Goal: Complete application form

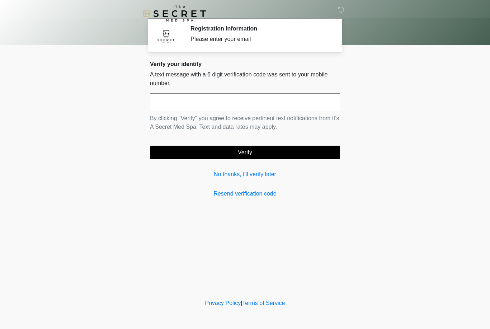
click at [262, 105] on input "text" at bounding box center [245, 102] width 190 height 18
type input "******"
click at [257, 156] on button "Verify" at bounding box center [245, 153] width 190 height 14
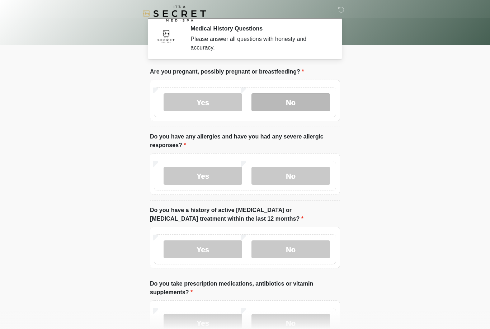
click at [301, 104] on label "No" at bounding box center [291, 102] width 79 height 18
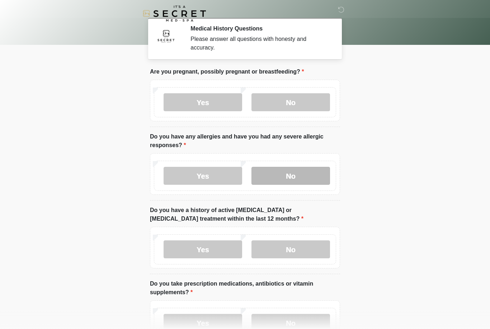
click at [292, 175] on label "No" at bounding box center [291, 176] width 79 height 18
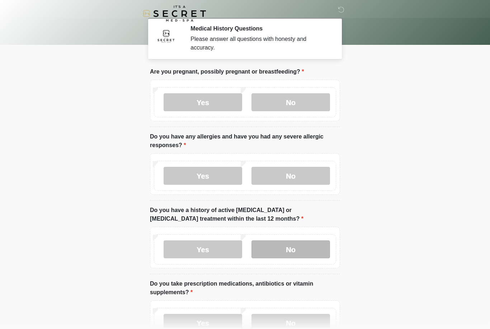
click at [285, 245] on label "No" at bounding box center [291, 249] width 79 height 18
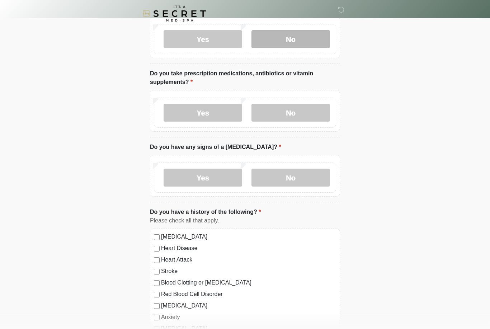
scroll to position [211, 0]
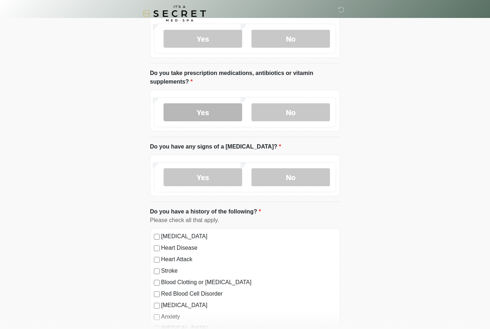
click at [193, 115] on label "Yes" at bounding box center [203, 112] width 79 height 18
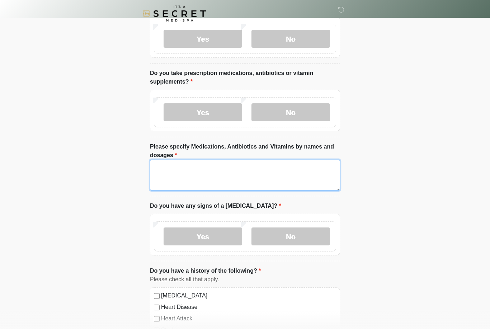
click at [224, 177] on textarea "Please specify Medications, Antibiotics and Vitamins by names and dosages" at bounding box center [245, 175] width 190 height 31
type textarea "**********"
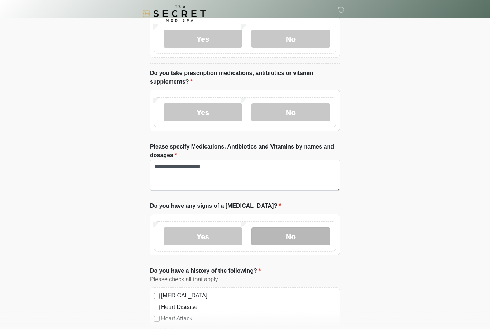
click at [287, 238] on label "No" at bounding box center [291, 237] width 79 height 18
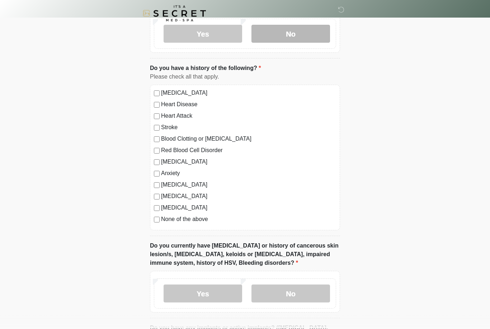
scroll to position [414, 0]
click at [193, 215] on label "None of the above" at bounding box center [248, 219] width 175 height 9
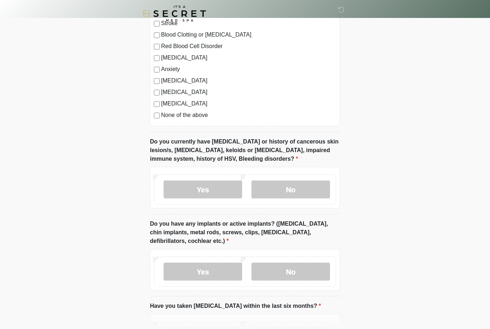
scroll to position [583, 0]
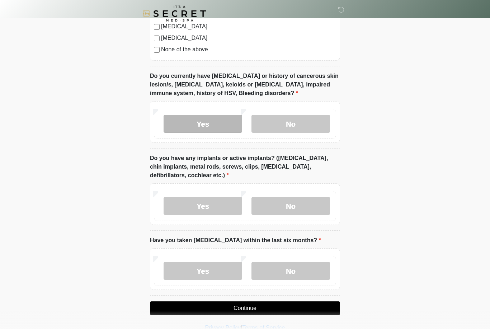
click at [213, 125] on label "Yes" at bounding box center [203, 124] width 79 height 18
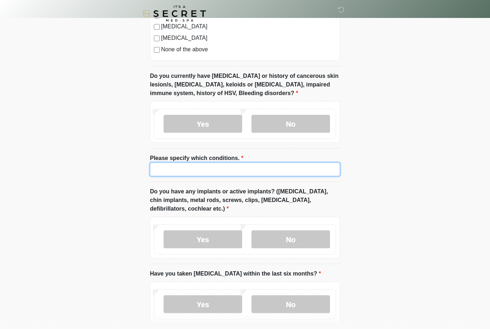
click at [225, 167] on input "Please specify which conditions." at bounding box center [245, 170] width 190 height 14
type input "**********"
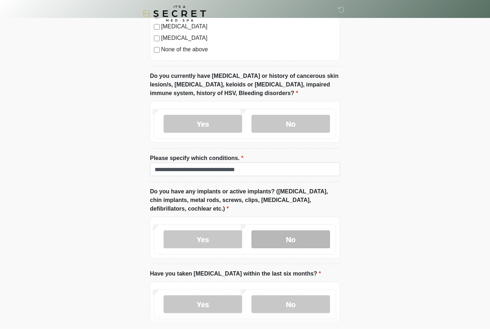
click at [289, 242] on label "No" at bounding box center [291, 239] width 79 height 18
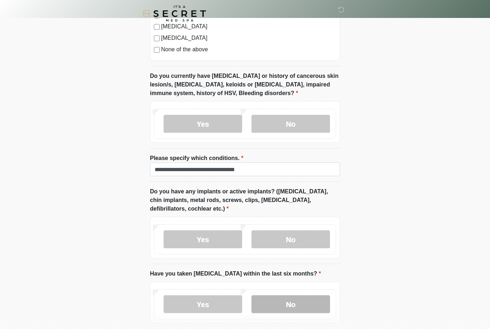
click at [277, 300] on label "No" at bounding box center [291, 304] width 79 height 18
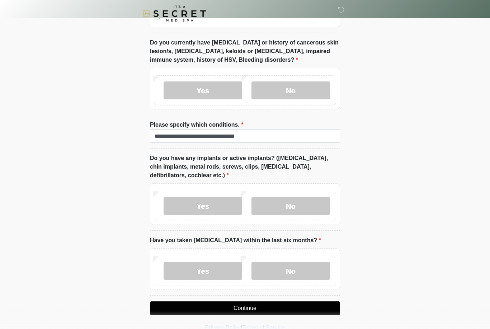
click at [254, 306] on button "Continue" at bounding box center [245, 309] width 190 height 14
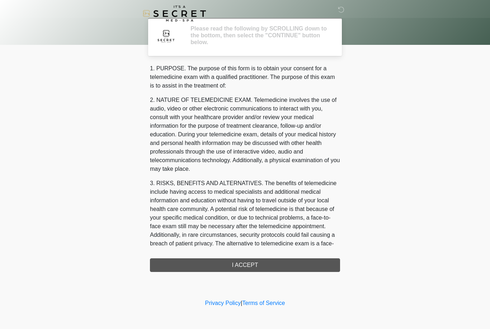
scroll to position [0, 0]
click at [249, 267] on div "1. PURPOSE. The purpose of this form is to obtain your consent for a telemedici…" at bounding box center [245, 168] width 190 height 208
click at [254, 266] on div "1. PURPOSE. The purpose of this form is to obtain your consent for a telemedici…" at bounding box center [245, 168] width 190 height 208
click at [248, 263] on div "1. PURPOSE. The purpose of this form is to obtain your consent for a telemedici…" at bounding box center [245, 168] width 190 height 208
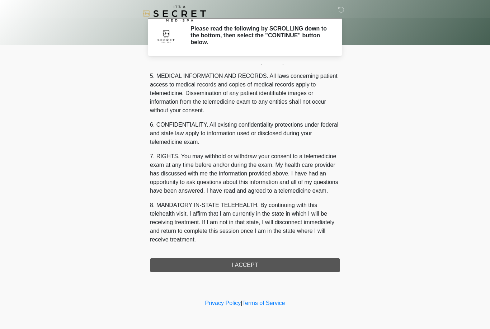
scroll to position [231, 0]
click at [247, 270] on button "I ACCEPT" at bounding box center [245, 265] width 190 height 14
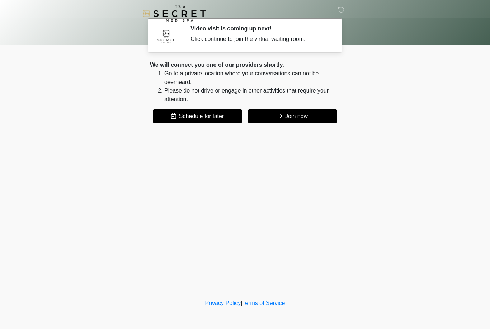
click at [301, 119] on button "Join now" at bounding box center [292, 116] width 89 height 14
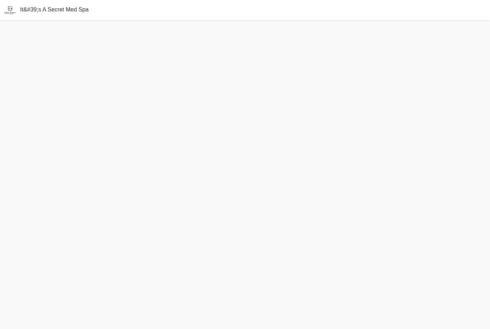
scroll to position [23, 0]
